Goal: Task Accomplishment & Management: Manage account settings

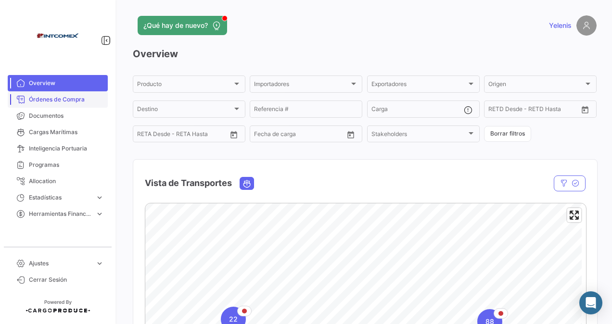
click at [62, 98] on span "Órdenes de Compra" at bounding box center [66, 99] width 75 height 9
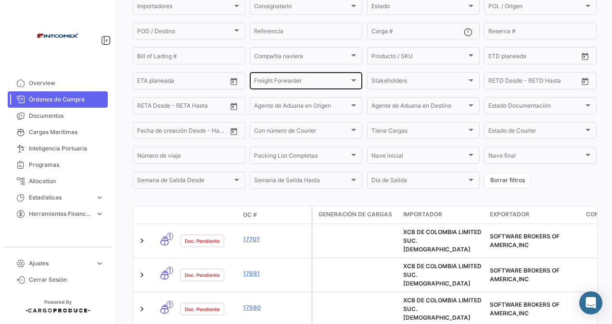
scroll to position [165, 0]
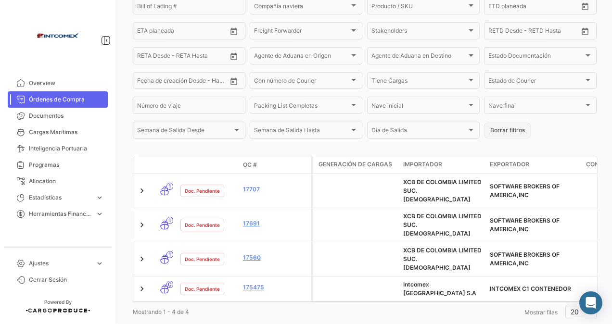
click at [502, 130] on button "Borrar filtros" at bounding box center [507, 131] width 47 height 16
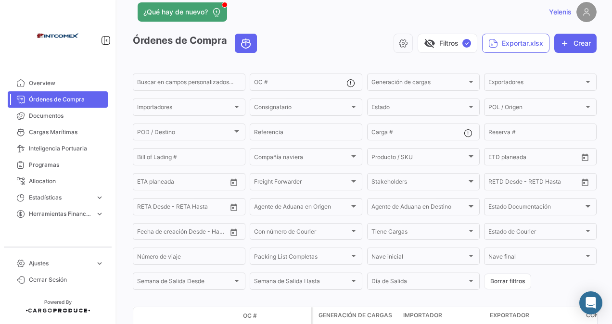
scroll to position [0, 0]
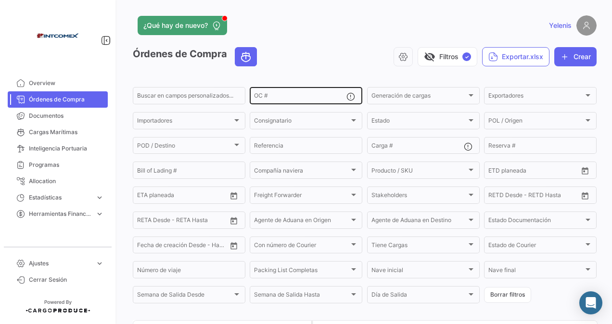
click at [266, 93] on div "OC #" at bounding box center [300, 95] width 92 height 19
paste input "17547,17560,17691,17707"
type input "17547,17560,17691,17707"
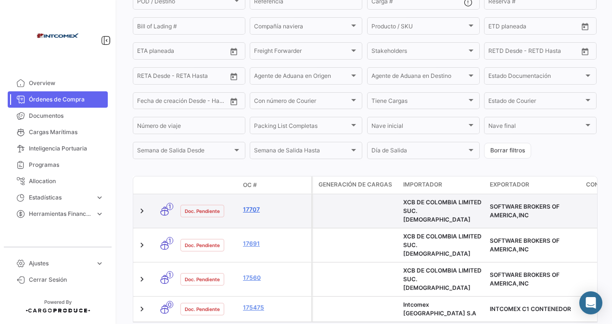
click at [244, 208] on link "17707" at bounding box center [275, 210] width 64 height 9
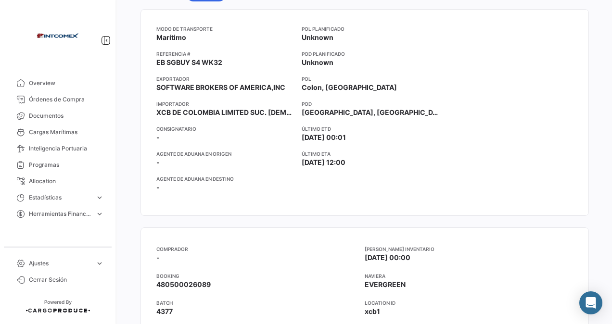
scroll to position [337, 0]
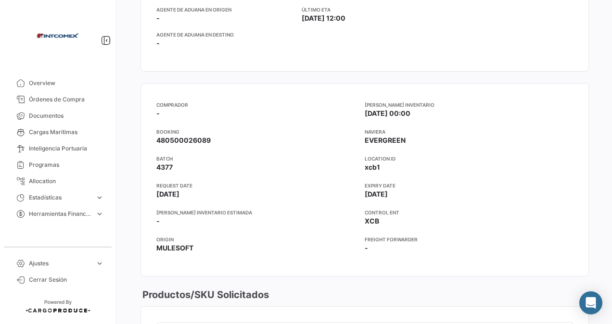
drag, startPoint x: 229, startPoint y: 162, endPoint x: 227, endPoint y: 171, distance: 9.8
click at [228, 164] on app-card-info-label "BATCH 4377" at bounding box center [260, 163] width 208 height 17
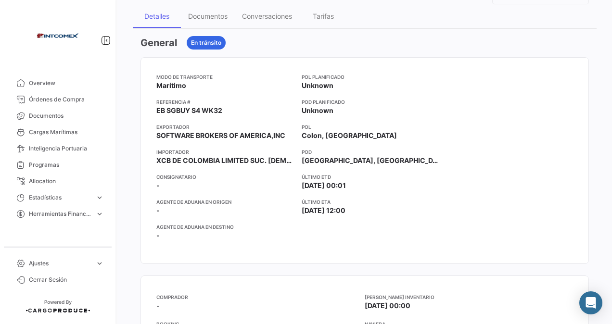
scroll to position [0, 0]
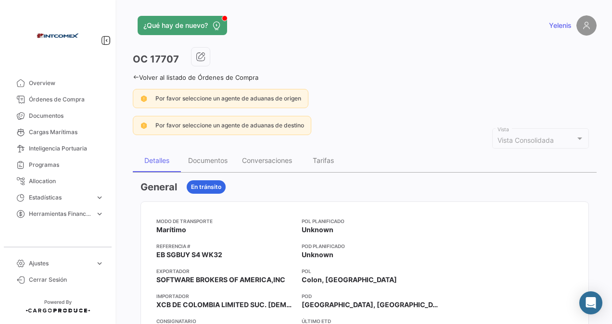
click at [141, 76] on link "Volver al listado de Órdenes de Compra" at bounding box center [196, 78] width 126 height 8
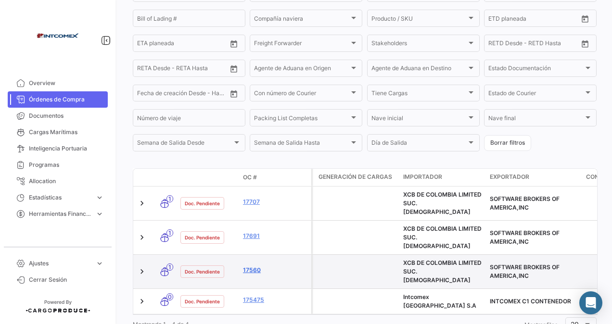
scroll to position [156, 0]
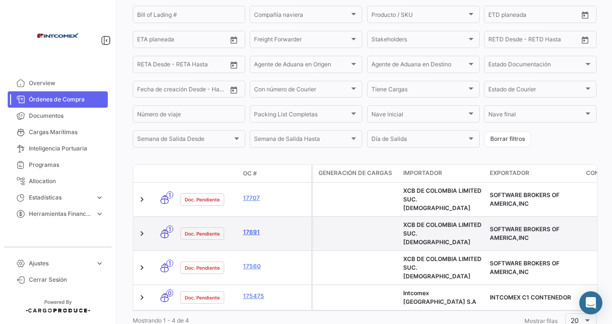
click at [248, 228] on link "17691" at bounding box center [275, 232] width 64 height 9
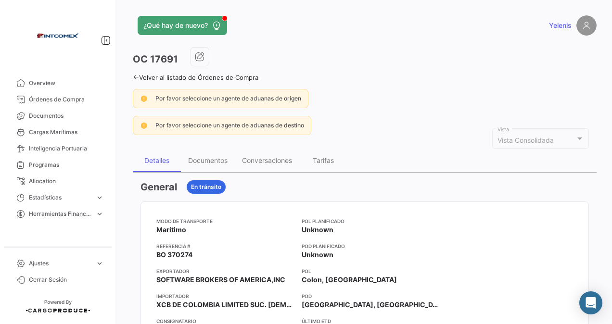
click at [142, 76] on link "Volver al listado de Órdenes de Compra" at bounding box center [196, 78] width 126 height 8
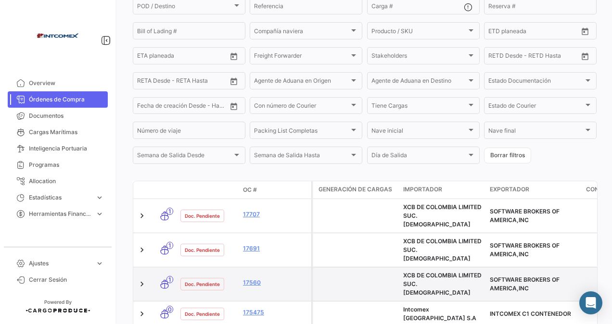
scroll to position [156, 0]
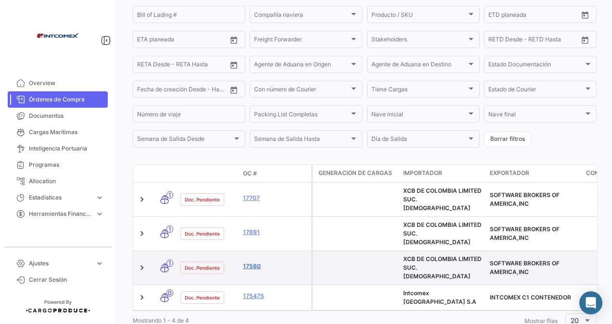
click at [258, 262] on link "17560" at bounding box center [275, 266] width 64 height 9
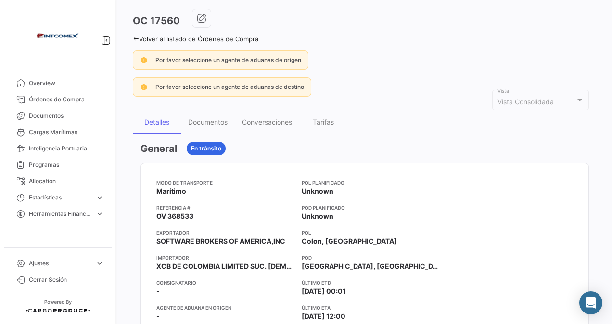
scroll to position [193, 0]
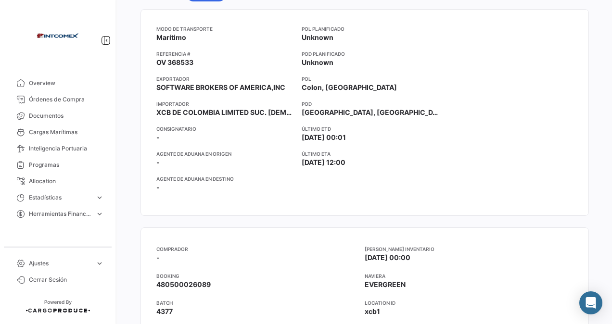
drag, startPoint x: 199, startPoint y: 171, endPoint x: 209, endPoint y: 203, distance: 33.9
click at [199, 178] on div "Modo de Transporte Marítimo Referencia # OV 368533 Exportador SOFTWARE BROKERS …" at bounding box center [225, 112] width 138 height 175
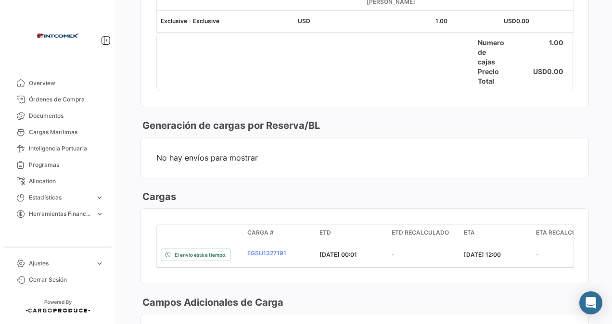
scroll to position [722, 0]
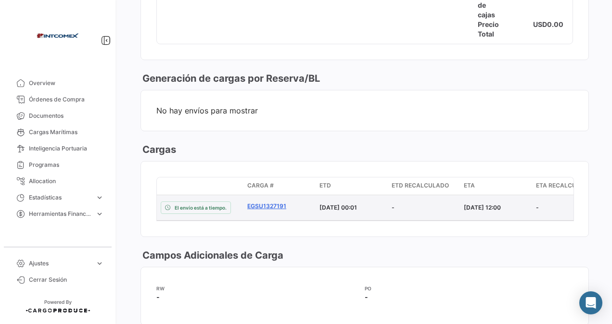
click at [273, 202] on link "EGSU1327191" at bounding box center [279, 206] width 64 height 9
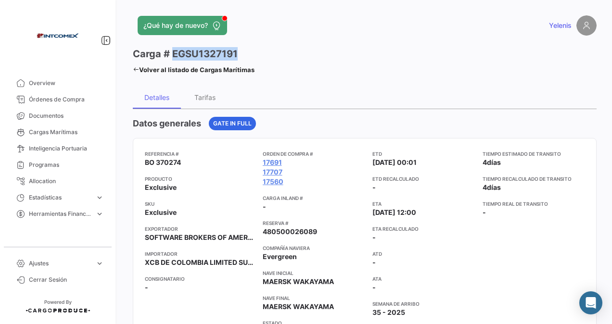
drag, startPoint x: 233, startPoint y: 51, endPoint x: 172, endPoint y: 57, distance: 60.9
click at [172, 57] on div "Carga # EGSU1327191" at bounding box center [194, 53] width 122 height 13
click at [232, 53] on h3 "Carga # EGSU1327191" at bounding box center [185, 53] width 105 height 13
drag, startPoint x: 244, startPoint y: 53, endPoint x: 176, endPoint y: 55, distance: 67.9
click at [176, 55] on div "Carga # EGSU1327191" at bounding box center [194, 53] width 122 height 13
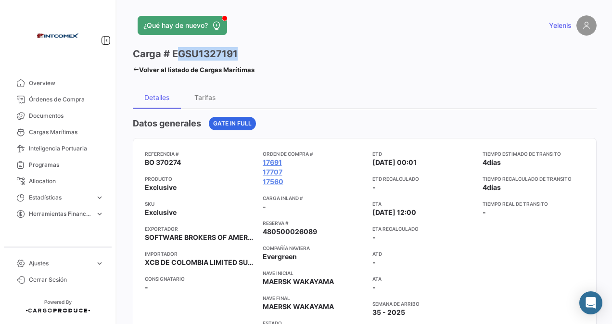
click at [249, 54] on div "Carga # EGSU1327191" at bounding box center [194, 53] width 122 height 13
click at [250, 56] on div "Carga # EGSU1327191" at bounding box center [194, 53] width 122 height 13
click at [240, 53] on div "Carga # EGSU1327191" at bounding box center [194, 53] width 122 height 13
drag, startPoint x: 236, startPoint y: 51, endPoint x: 173, endPoint y: 50, distance: 62.6
click at [173, 50] on h3 "Carga # EGSU1327191" at bounding box center [185, 53] width 105 height 13
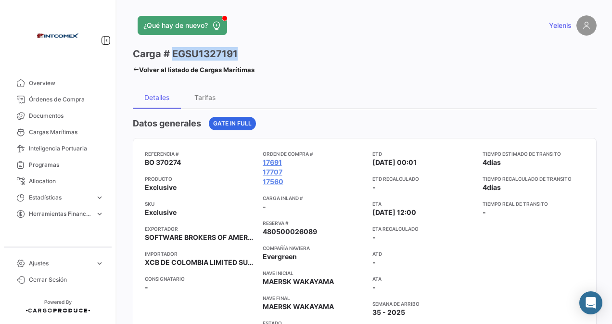
drag, startPoint x: 173, startPoint y: 50, endPoint x: 179, endPoint y: 54, distance: 7.2
copy h3 "EGSU1327191"
click at [152, 65] on link "Volver al listado de Cargas Marítimas" at bounding box center [194, 69] width 122 height 13
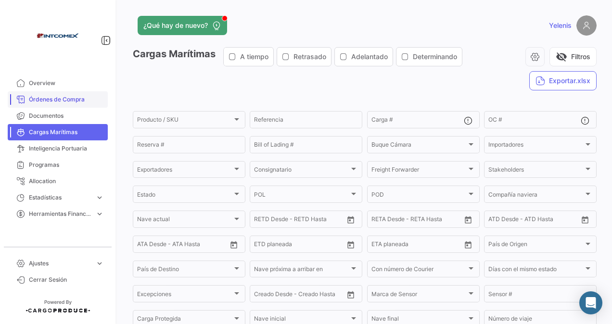
drag, startPoint x: 57, startPoint y: 94, endPoint x: 68, endPoint y: 98, distance: 12.2
click at [57, 94] on link "Órdenes de Compra" at bounding box center [58, 99] width 100 height 16
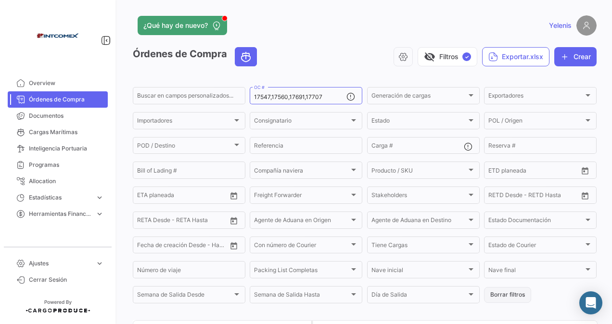
click at [494, 296] on button "Borrar filtros" at bounding box center [507, 295] width 47 height 16
click at [267, 95] on input "OC #" at bounding box center [300, 97] width 92 height 7
paste input "50698"
type input "50698"
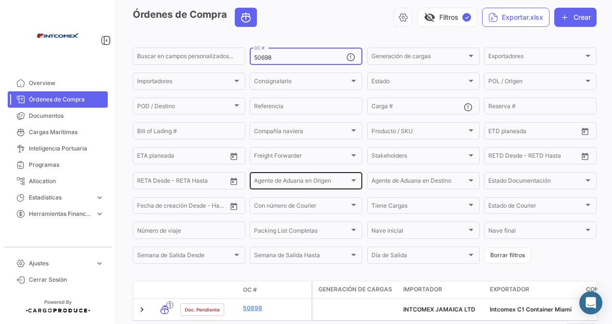
scroll to position [89, 0]
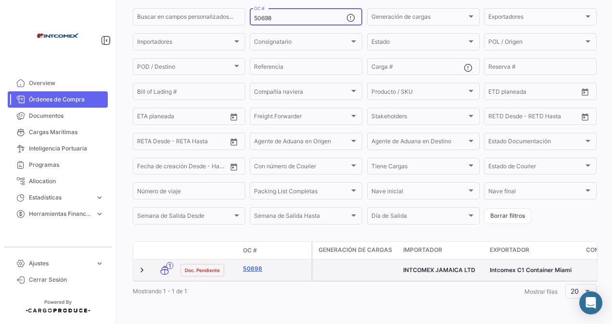
click at [256, 265] on link "50698" at bounding box center [275, 269] width 64 height 9
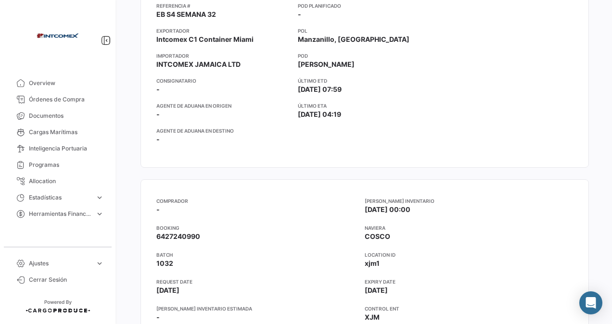
scroll to position [337, 0]
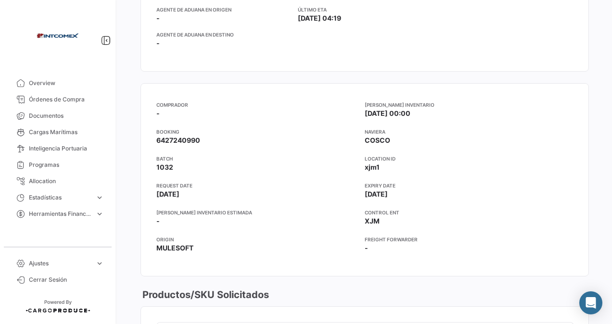
click at [179, 163] on app-card-info-label "BATCH 1032" at bounding box center [260, 163] width 208 height 17
drag, startPoint x: 175, startPoint y: 167, endPoint x: 157, endPoint y: 168, distance: 17.9
click at [157, 168] on app-card-info-label "BATCH 1032" at bounding box center [260, 163] width 208 height 17
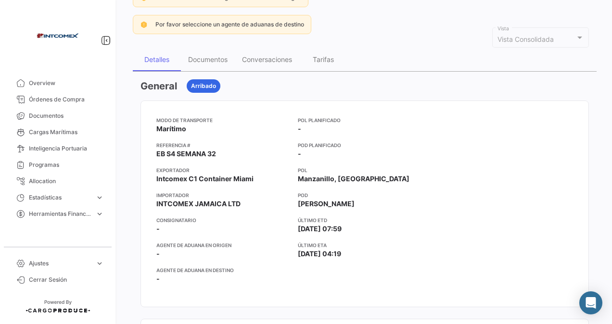
scroll to position [0, 0]
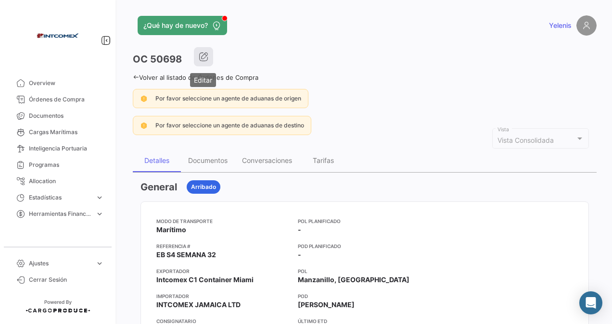
click at [201, 58] on icon "button" at bounding box center [204, 57] width 10 height 10
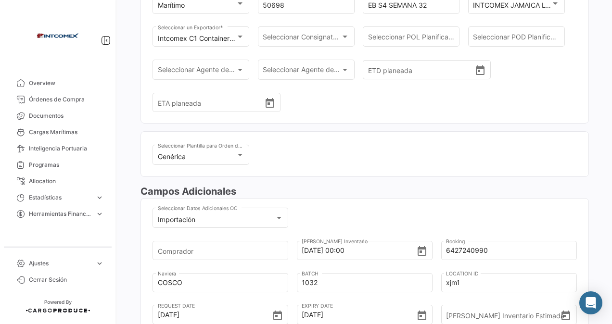
scroll to position [219, 0]
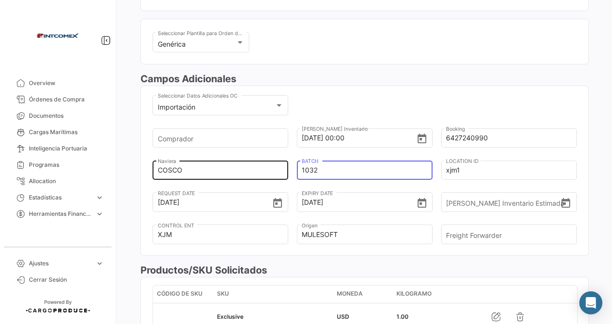
drag, startPoint x: 324, startPoint y: 171, endPoint x: 283, endPoint y: 178, distance: 41.9
click at [283, 178] on div "Comprador [DATE] 00:00 Fecha Ingreso Inventario 6427240990 Booking COSCO Navier…" at bounding box center [365, 191] width 425 height 129
click at [321, 169] on input "1032" at bounding box center [361, 171] width 119 height 34
drag, startPoint x: 318, startPoint y: 169, endPoint x: 299, endPoint y: 169, distance: 18.3
click at [299, 169] on div "1032 BATCH" at bounding box center [365, 169] width 136 height 21
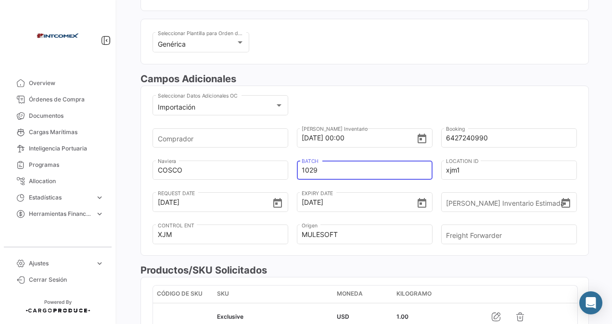
type input "1029"
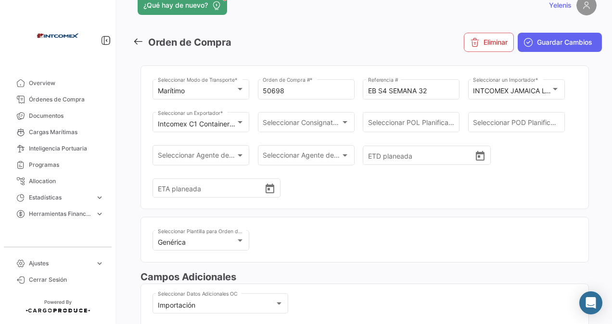
scroll to position [0, 0]
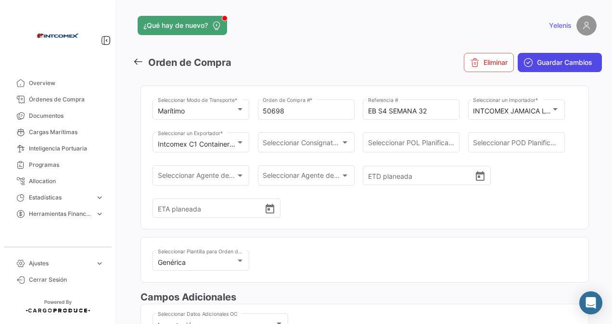
click at [540, 62] on span "Guardar Cambios" at bounding box center [564, 63] width 55 height 10
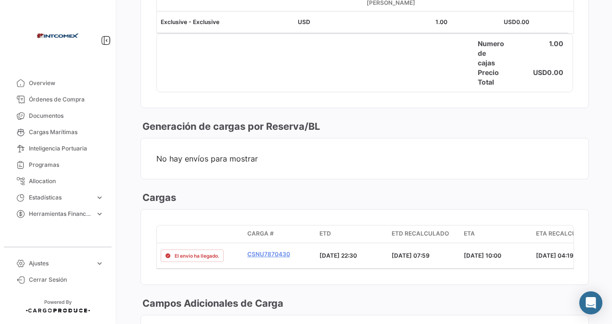
scroll to position [818, 0]
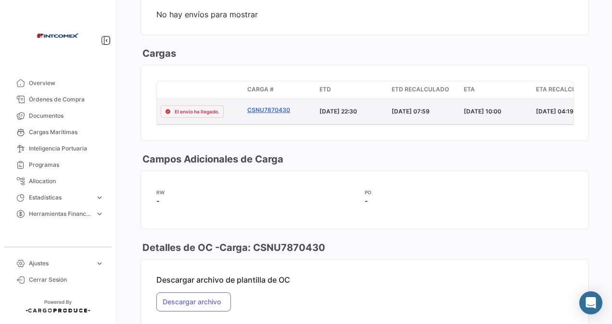
click at [263, 106] on link "CSNU7870430" at bounding box center [279, 110] width 64 height 9
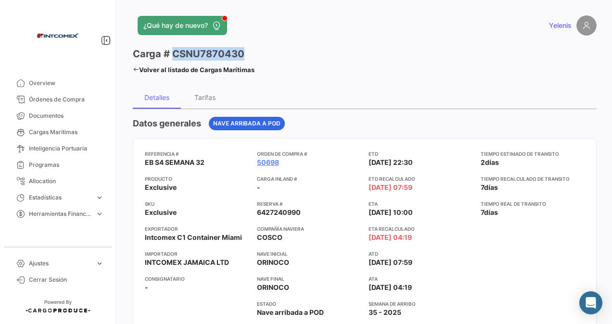
drag, startPoint x: 247, startPoint y: 52, endPoint x: 173, endPoint y: 58, distance: 73.9
click at [173, 58] on div "Carga # CSNU7870430" at bounding box center [194, 53] width 122 height 13
copy h3 "CSNU7870430"
click at [137, 66] on icon at bounding box center [136, 69] width 6 height 6
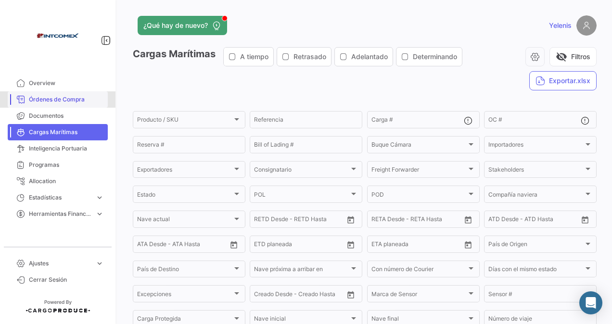
click at [67, 103] on span "Órdenes de Compra" at bounding box center [66, 99] width 75 height 9
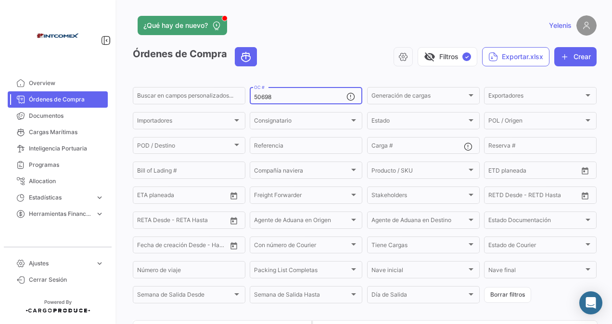
drag, startPoint x: 249, startPoint y: 105, endPoint x: 234, endPoint y: 106, distance: 15.0
click at [234, 106] on form "Buscar en [PERSON_NAME] personalizados... 50698 OC # Generación [PERSON_NAME] G…" at bounding box center [365, 195] width 464 height 219
paste input "148494"
type input "148494"
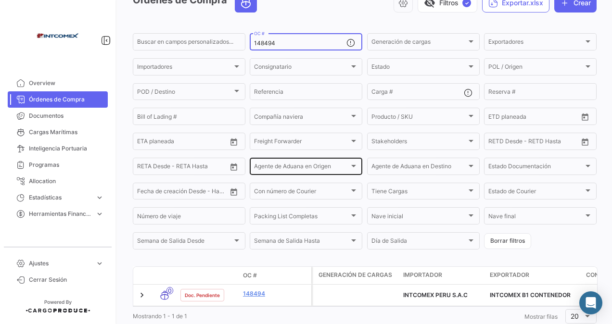
scroll to position [89, 0]
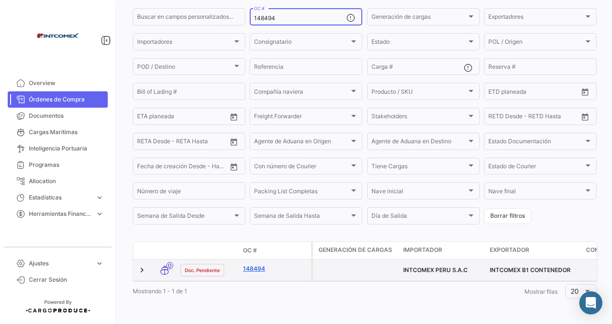
click at [257, 265] on link "148494" at bounding box center [275, 269] width 64 height 9
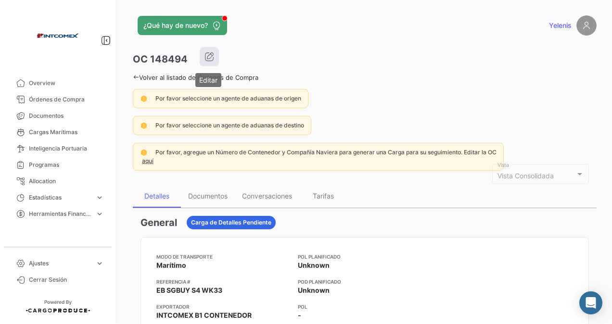
click at [210, 52] on icon "button" at bounding box center [210, 57] width 10 height 10
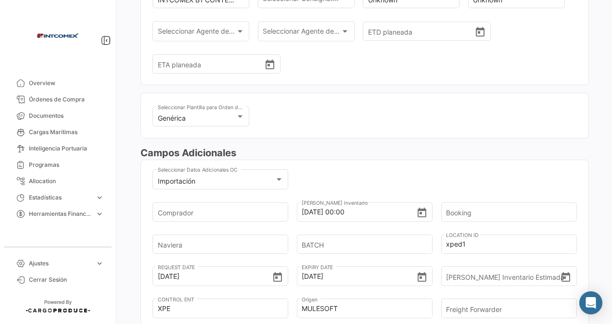
scroll to position [193, 0]
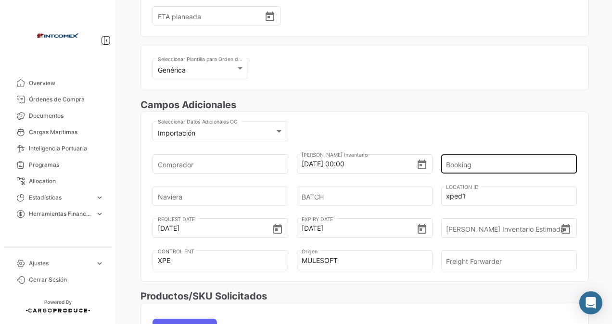
click at [460, 165] on input "Booking" at bounding box center [505, 164] width 119 height 34
paste input "6427871080"
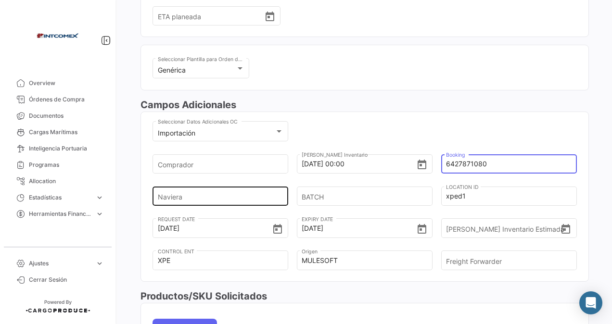
type input "6427871080"
click at [173, 193] on input "Naviera" at bounding box center [217, 197] width 119 height 34
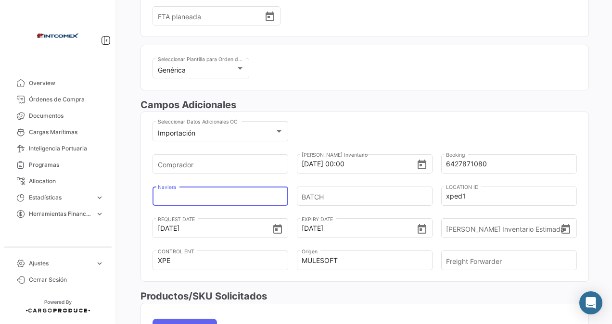
type input "cosco"
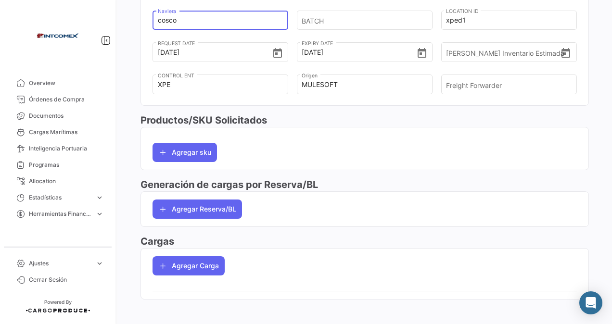
scroll to position [373, 0]
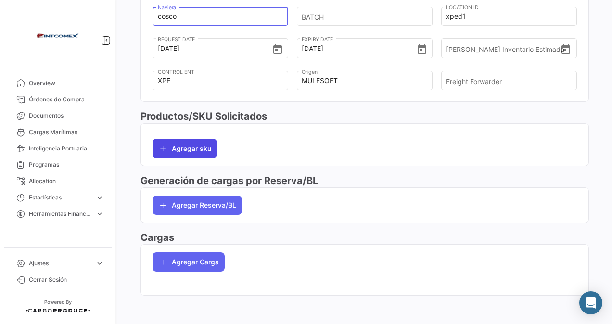
click at [179, 149] on button "Agregar sku" at bounding box center [185, 148] width 64 height 19
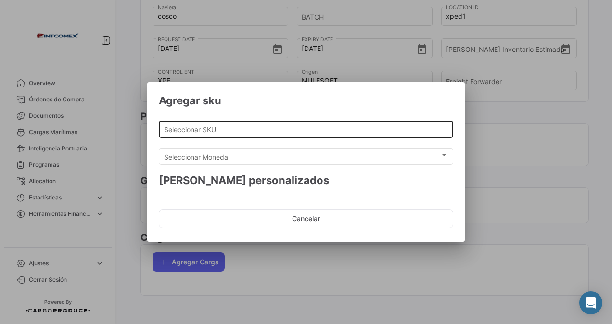
click at [205, 131] on input "Seleccionar SKU" at bounding box center [306, 130] width 284 height 8
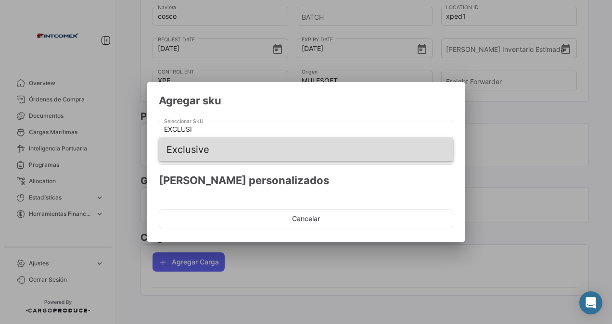
click at [208, 146] on span "Exclusive" at bounding box center [306, 149] width 279 height 23
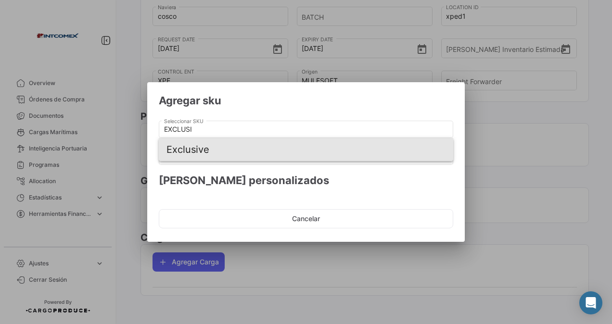
type input "Exclusive"
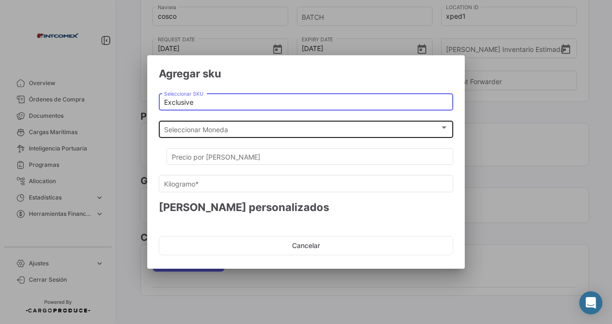
click at [227, 128] on span "Seleccionar Moneda" at bounding box center [302, 130] width 276 height 8
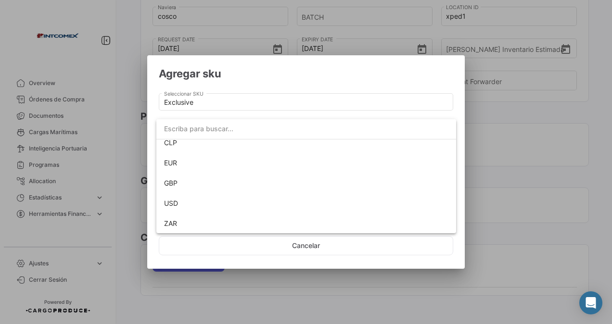
scroll to position [67, 0]
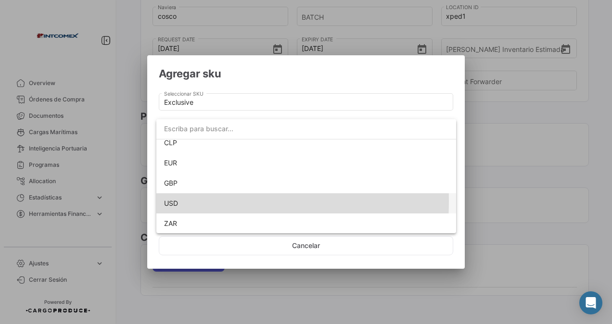
click at [175, 201] on span "USD" at bounding box center [171, 203] width 14 height 8
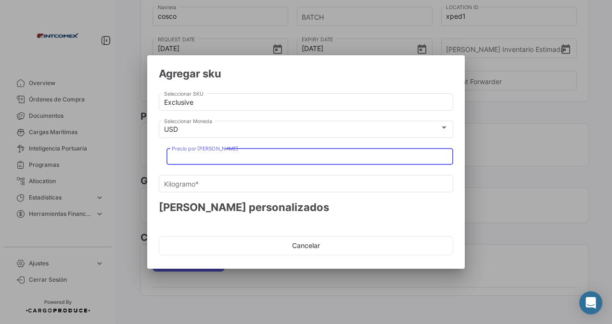
click at [188, 159] on input "Precio por [PERSON_NAME]" at bounding box center [310, 157] width 277 height 8
type input "1"
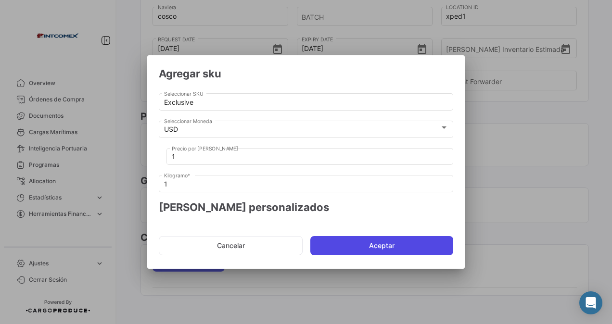
click at [350, 243] on button "Aceptar" at bounding box center [381, 245] width 143 height 19
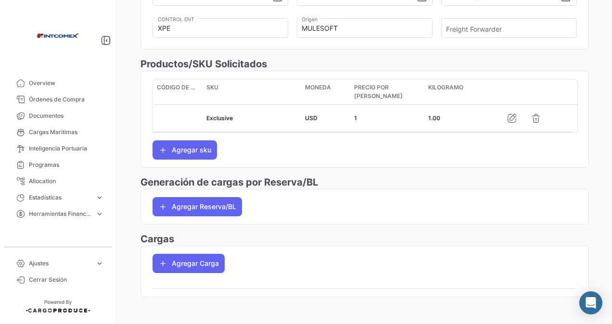
scroll to position [426, 0]
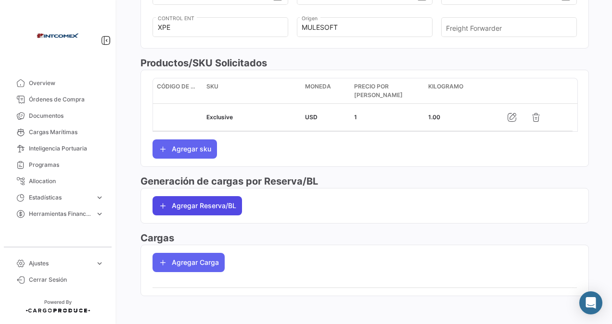
click at [226, 204] on button "Agregar Reserva/BL" at bounding box center [198, 205] width 90 height 19
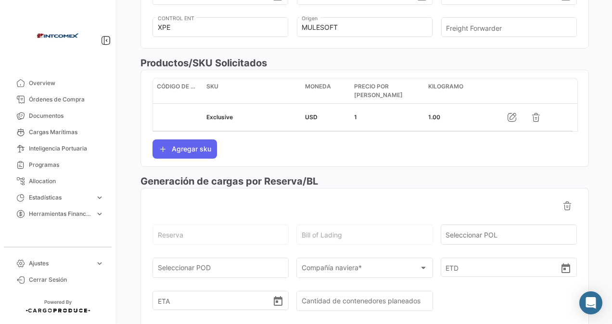
scroll to position [474, 0]
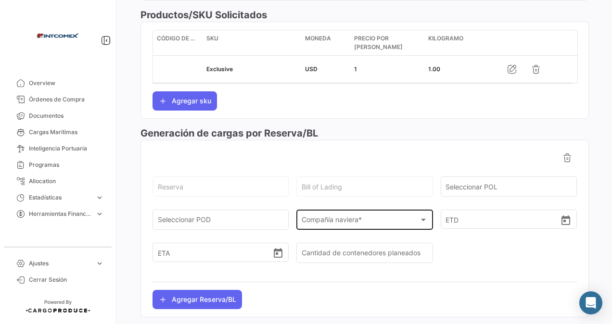
click at [362, 210] on div "Compañía naviera * Compañía naviera *" at bounding box center [365, 219] width 126 height 22
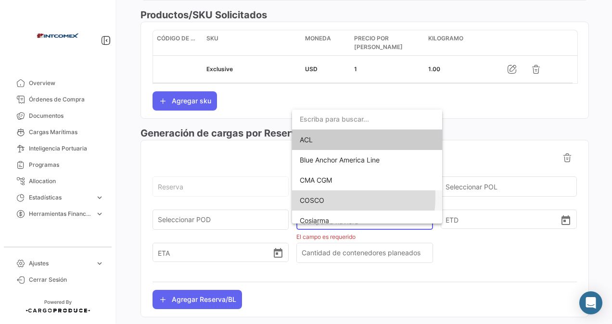
click at [320, 197] on span "COSCO" at bounding box center [312, 200] width 25 height 8
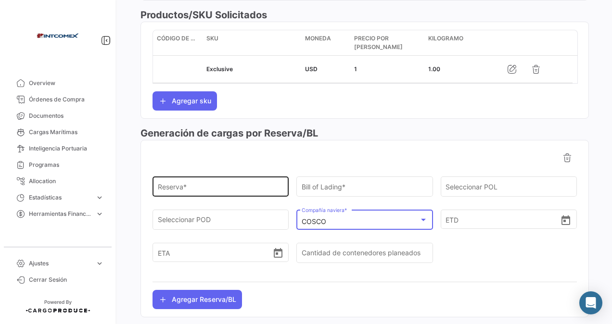
click at [214, 181] on div "Reserva *" at bounding box center [221, 186] width 126 height 22
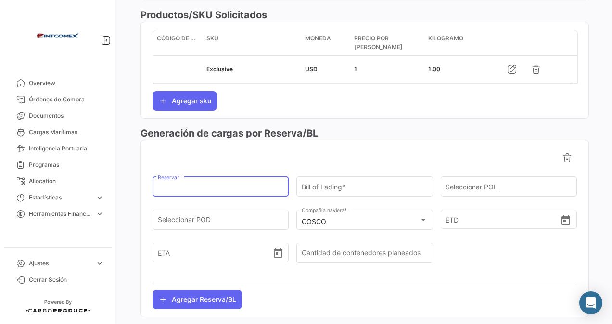
paste input "6427871080"
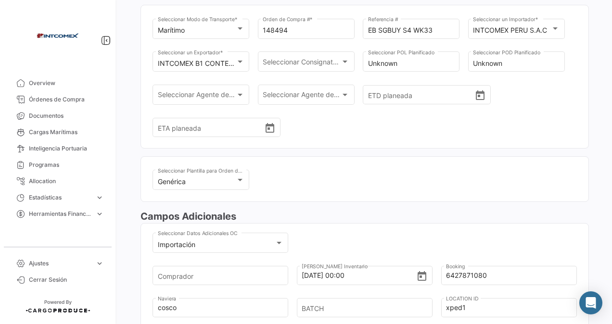
scroll to position [0, 0]
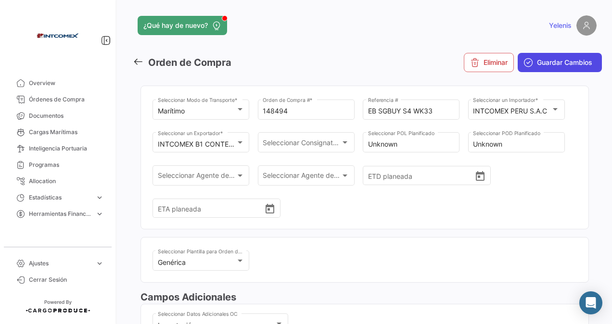
type input "6427871080"
click at [535, 70] on button "Guardar Cambios" at bounding box center [560, 62] width 84 height 19
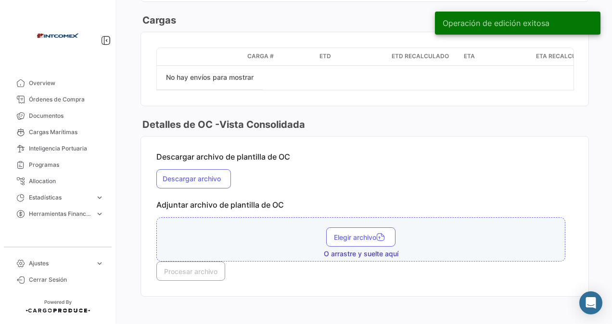
scroll to position [966, 0]
